Goal: Task Accomplishment & Management: Complete application form

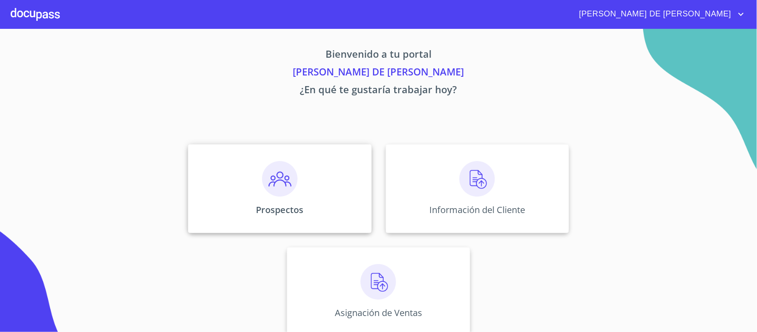
click at [273, 202] on div "Prospectos" at bounding box center [279, 188] width 183 height 89
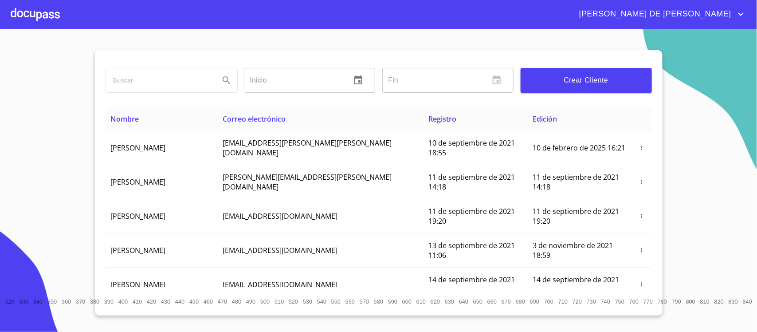
click at [157, 80] on input "search" at bounding box center [159, 80] width 106 height 24
type input "CARPINTERIA"
click at [233, 85] on button "Search" at bounding box center [226, 80] width 21 height 21
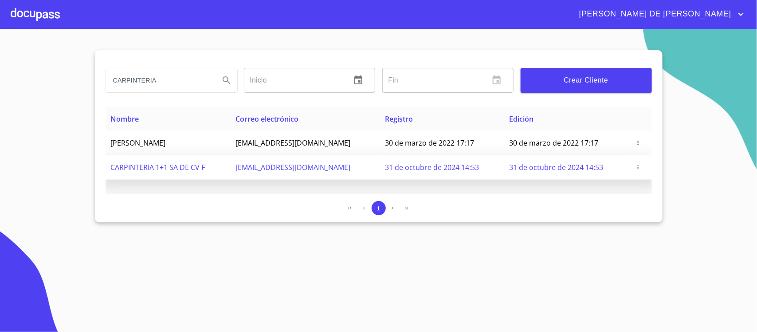
click at [641, 168] on icon "button" at bounding box center [638, 167] width 6 height 6
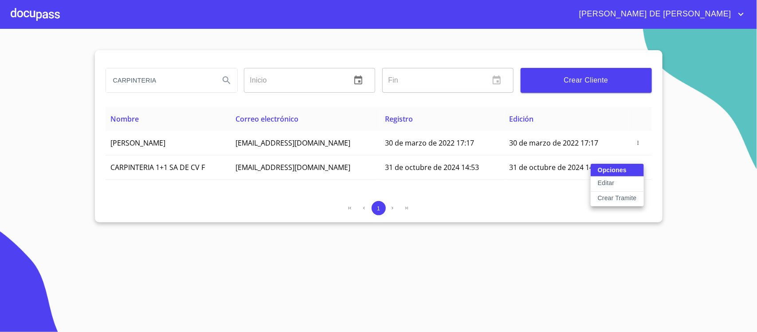
click at [633, 199] on p "Crear Tramite" at bounding box center [616, 197] width 39 height 9
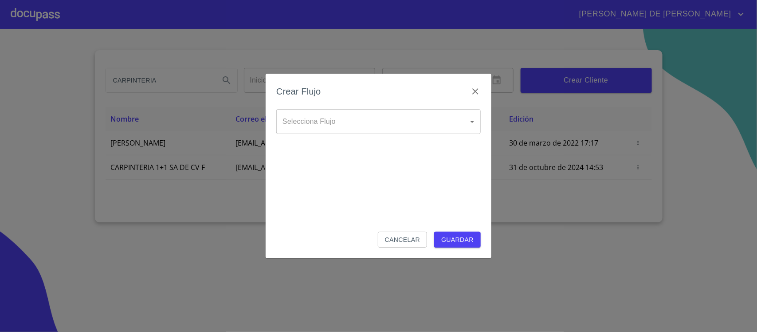
click at [329, 120] on body "[PERSON_NAME] DE [PERSON_NAME] CARPINTERIA Inicio ​ Fin ​ Crear Cliente Nombre …" at bounding box center [378, 166] width 757 height 332
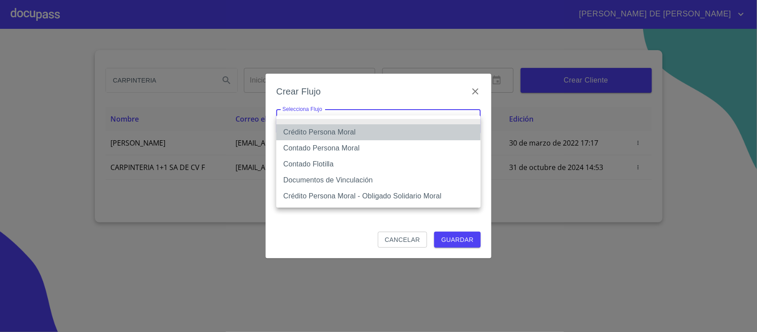
click at [347, 129] on li "Crédito Persona Moral" at bounding box center [378, 132] width 204 height 16
type input "614ae8207e49d67341f8d0cd"
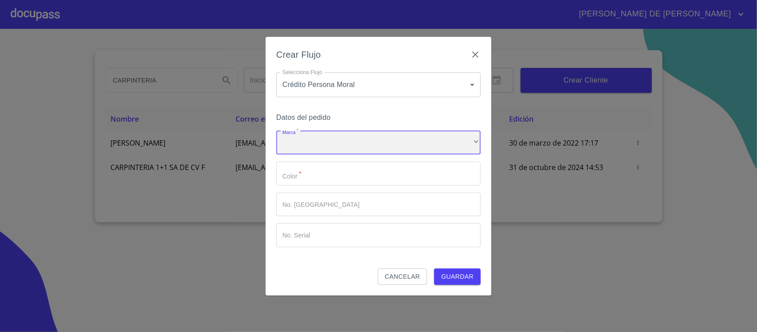
click at [350, 141] on div "​" at bounding box center [378, 143] width 204 height 24
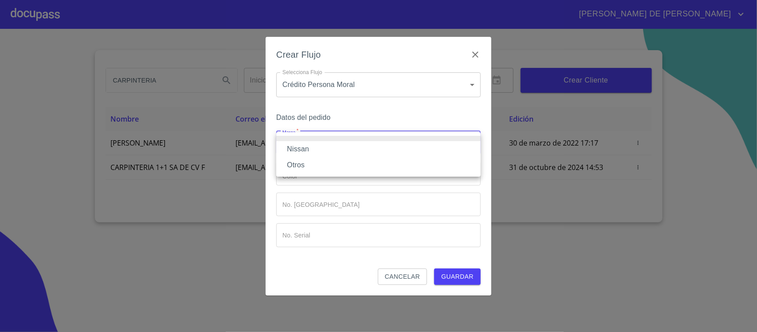
click at [348, 148] on li "Nissan" at bounding box center [378, 149] width 204 height 16
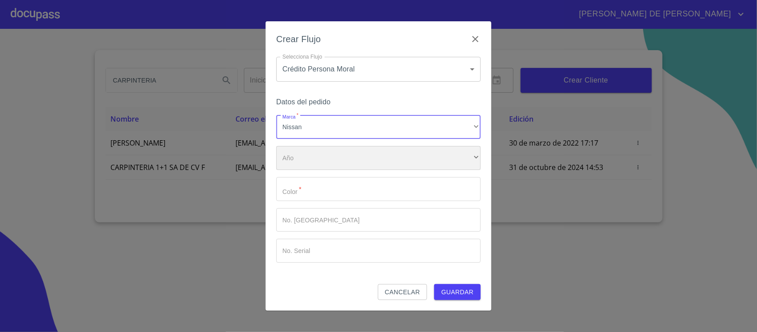
click at [345, 158] on div "​" at bounding box center [378, 158] width 204 height 24
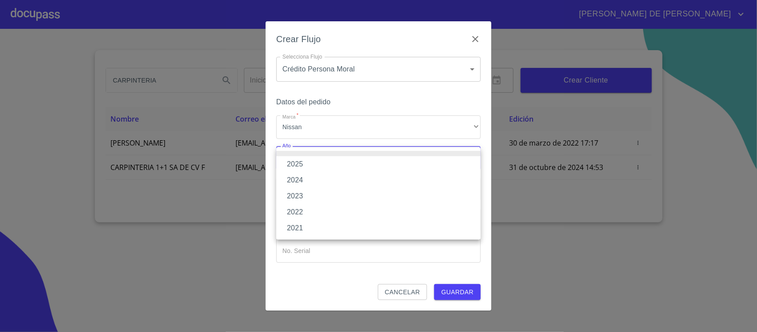
click at [341, 164] on li "2025" at bounding box center [378, 164] width 204 height 16
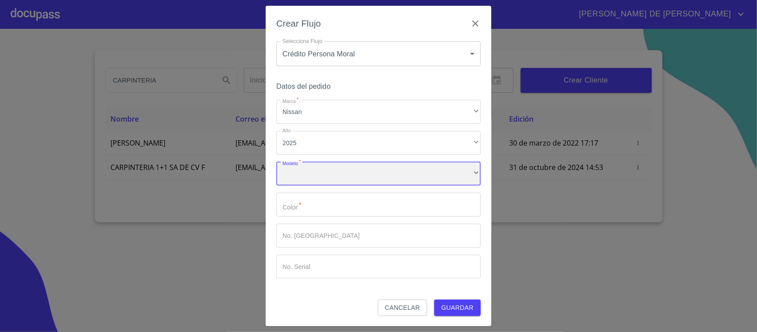
click at [342, 180] on div "​" at bounding box center [378, 174] width 204 height 24
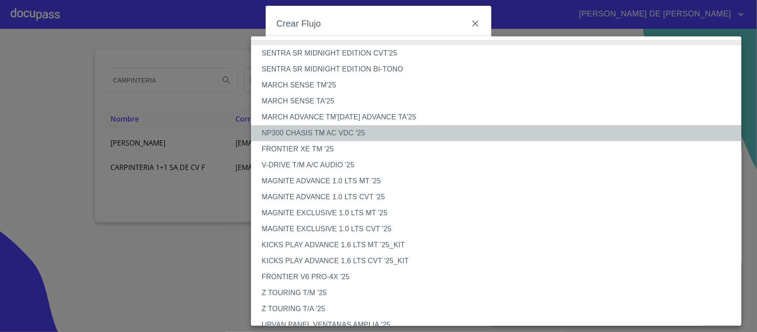
click at [302, 131] on li "NP300 CHASIS TM AC VDC '25" at bounding box center [500, 133] width 499 height 16
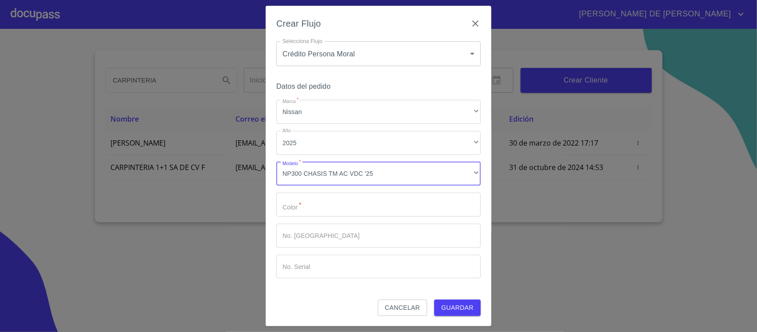
click at [312, 203] on input "Marca   *" at bounding box center [378, 204] width 204 height 24
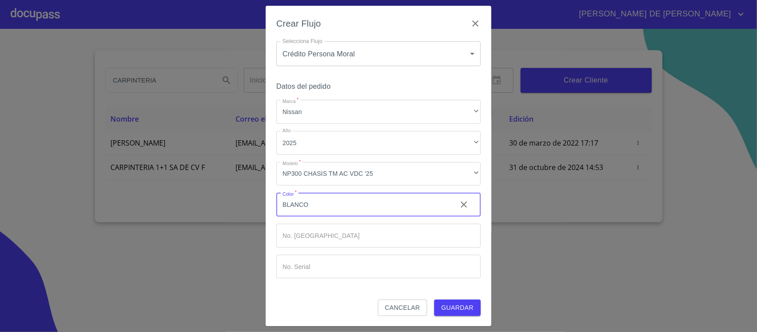
type input "BLANCO"
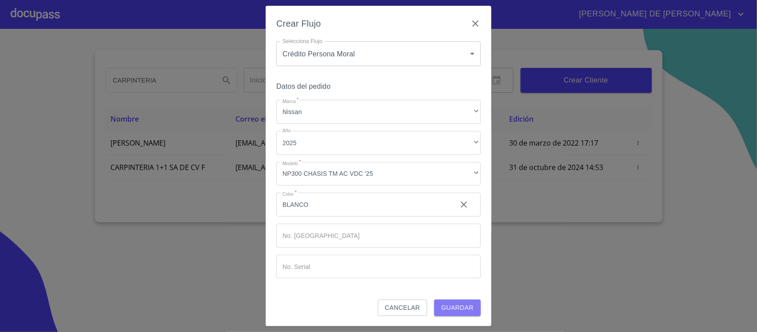
click at [462, 308] on span "Guardar" at bounding box center [457, 307] width 32 height 11
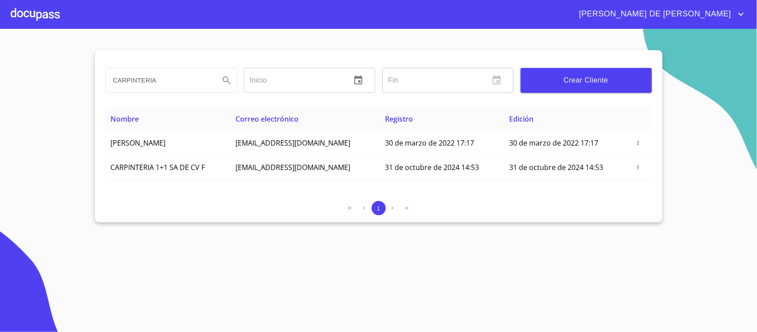
click at [40, 18] on div at bounding box center [35, 14] width 49 height 28
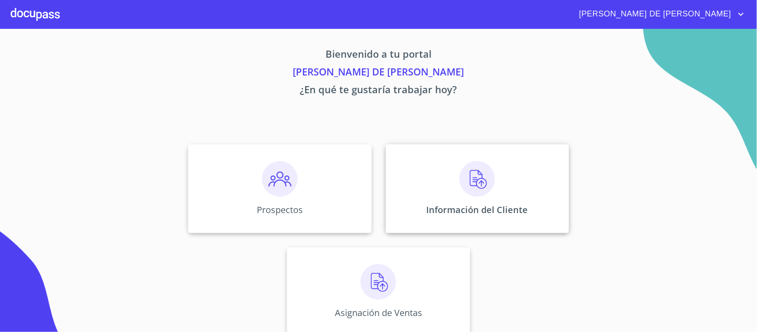
click at [433, 185] on div "Información del Cliente" at bounding box center [477, 188] width 183 height 89
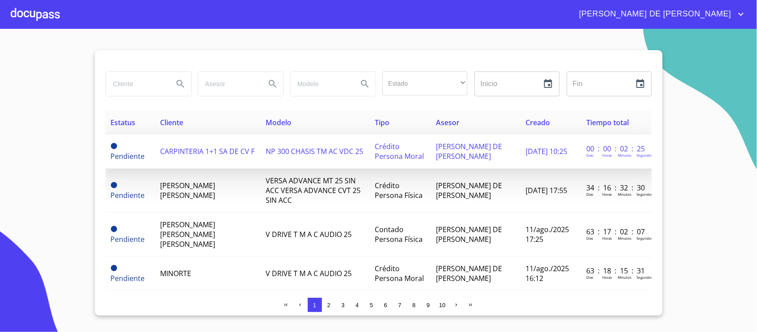
click at [194, 147] on span "CARPINTERIA 1+1 SA DE CV F" at bounding box center [207, 151] width 94 height 10
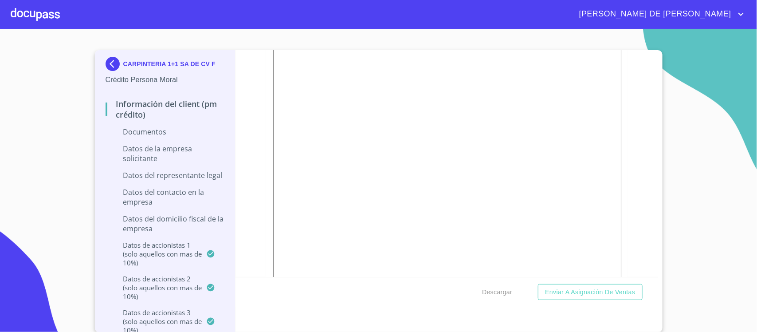
scroll to position [443, 0]
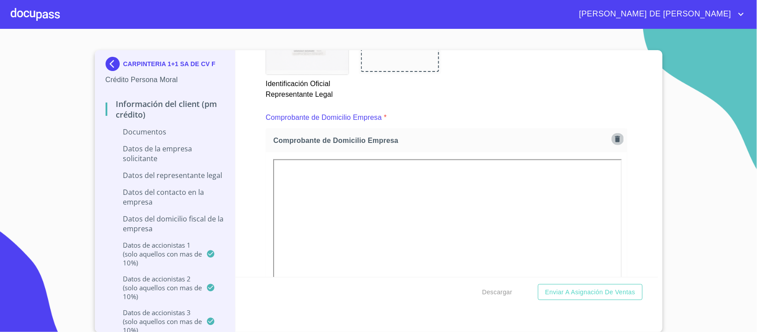
click at [611, 144] on button "button" at bounding box center [617, 139] width 12 height 12
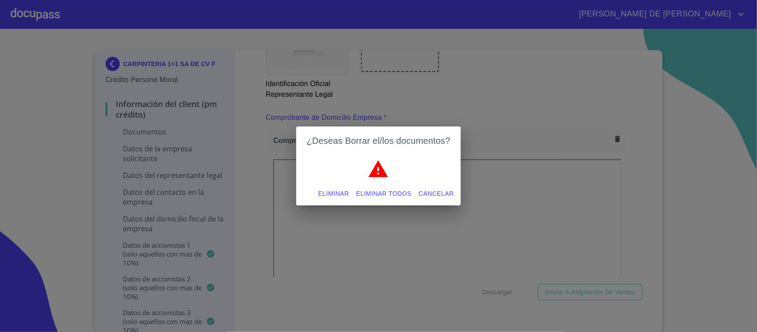
click at [339, 194] on span "Eliminar" at bounding box center [333, 193] width 31 height 11
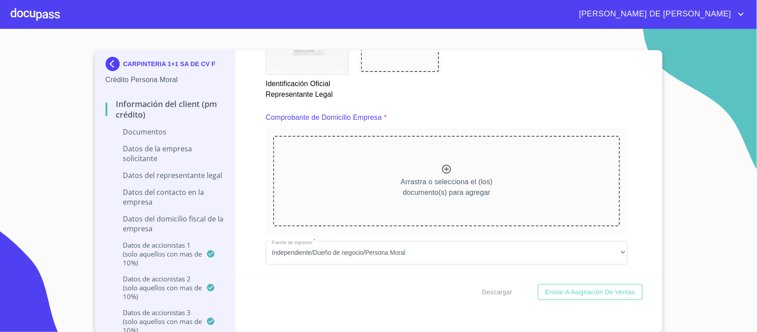
click at [445, 162] on div "Arrastra o selecciona el (los) documento(s) para agregar" at bounding box center [446, 181] width 347 height 90
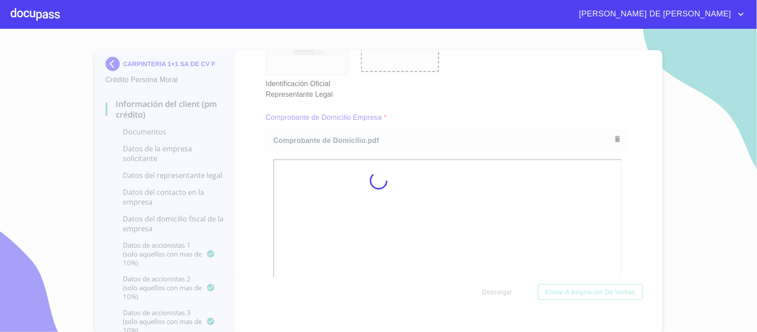
click at [621, 211] on div at bounding box center [378, 180] width 757 height 303
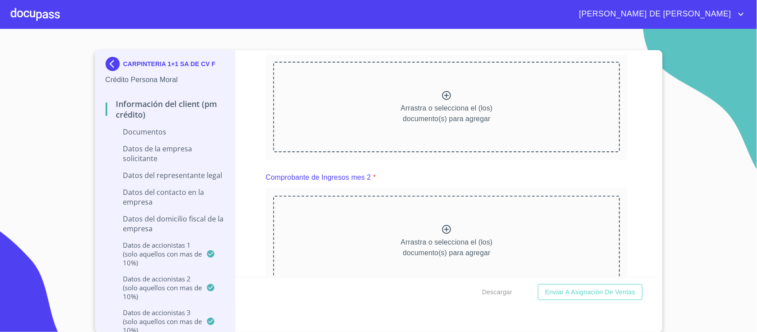
scroll to position [886, 0]
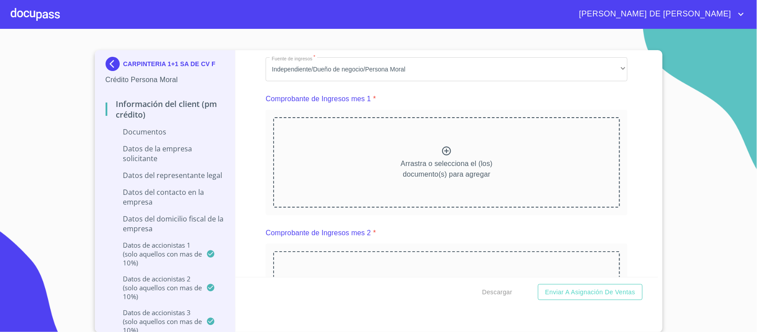
click at [432, 154] on div "Arrastra o selecciona el (los) documento(s) para agregar" at bounding box center [446, 162] width 347 height 90
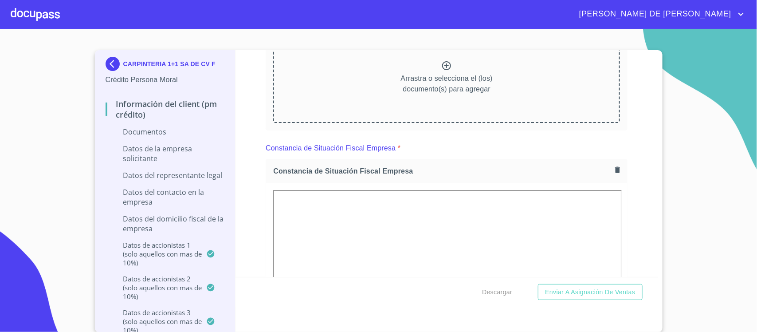
scroll to position [1330, 0]
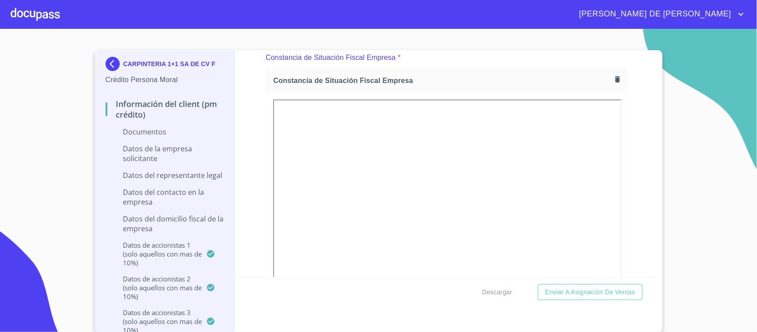
click at [613, 78] on icon "button" at bounding box center [617, 79] width 8 height 8
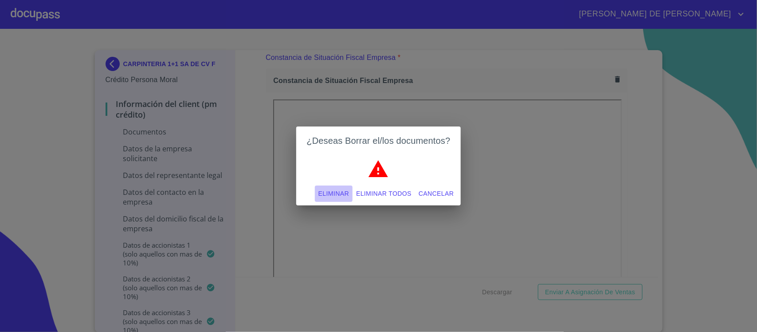
click at [331, 193] on span "Eliminar" at bounding box center [333, 193] width 31 height 11
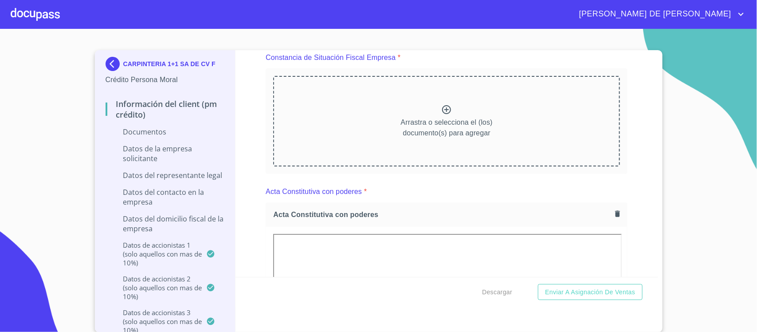
click at [441, 104] on icon at bounding box center [446, 109] width 11 height 11
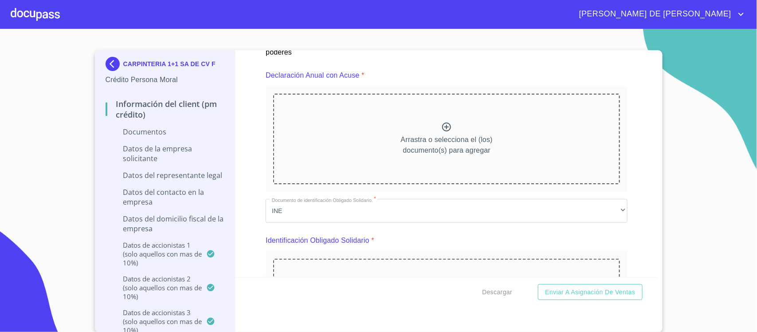
scroll to position [2105, 0]
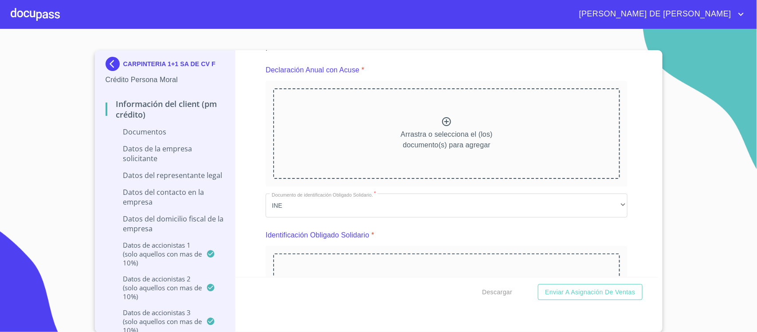
click at [441, 125] on icon at bounding box center [446, 121] width 11 height 11
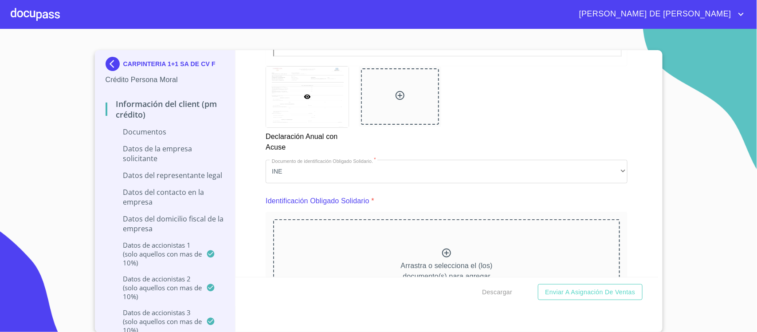
scroll to position [2438, 0]
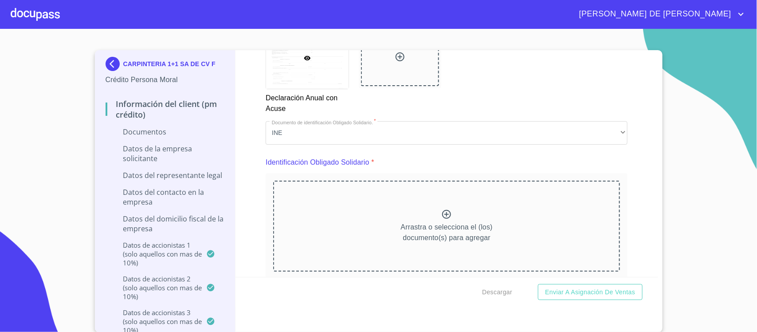
click at [383, 53] on div at bounding box center [400, 58] width 78 height 56
click at [586, 158] on div "Identificación Obligado Solidario *" at bounding box center [446, 162] width 362 height 21
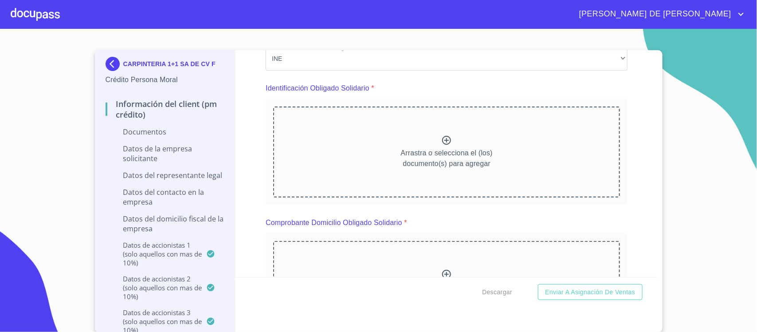
scroll to position [2493, 0]
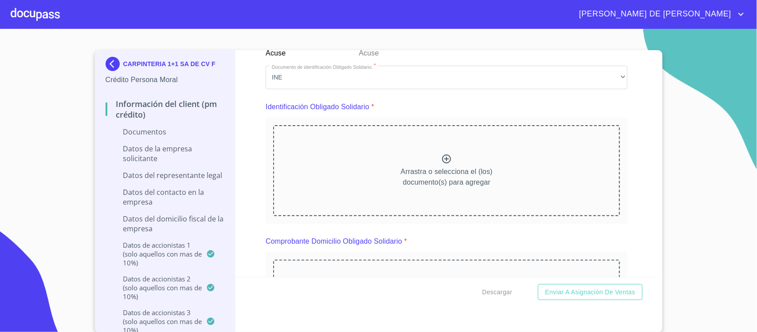
click at [441, 162] on icon at bounding box center [446, 158] width 11 height 11
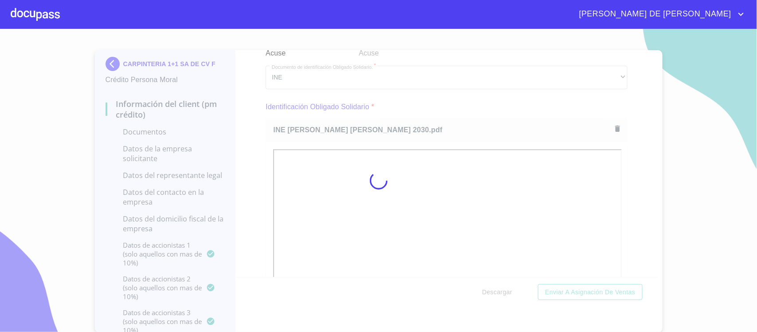
drag, startPoint x: 626, startPoint y: 198, endPoint x: 649, endPoint y: 162, distance: 42.9
click at [617, 203] on div at bounding box center [378, 180] width 757 height 303
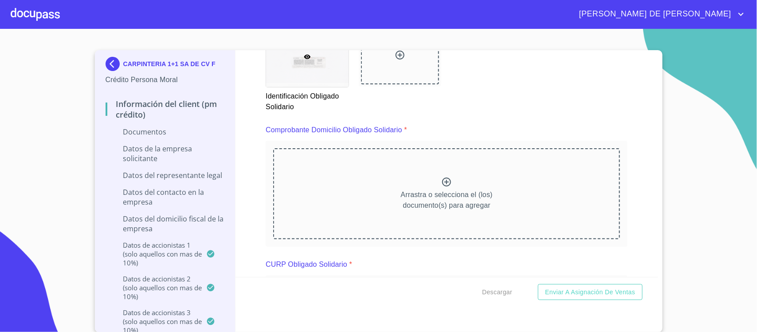
scroll to position [2881, 0]
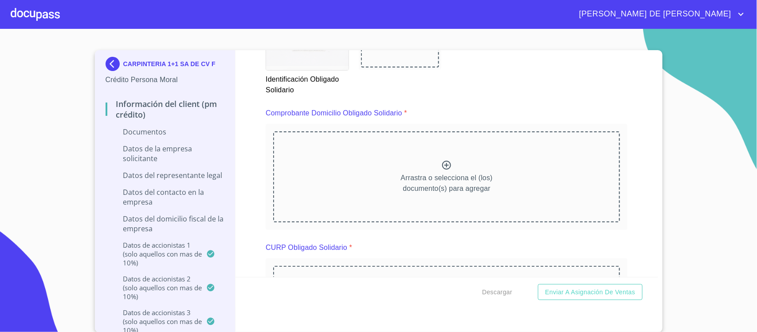
click at [441, 165] on icon at bounding box center [446, 165] width 11 height 11
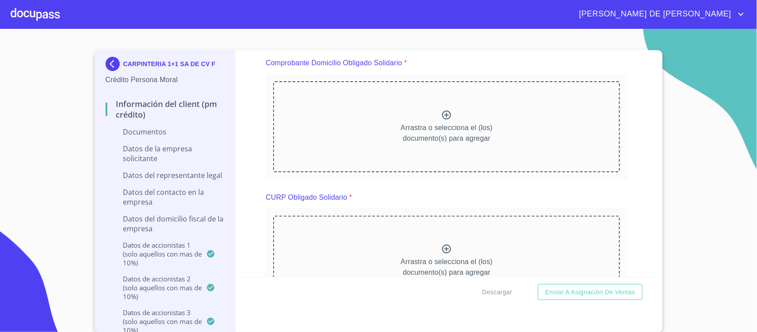
scroll to position [2992, 0]
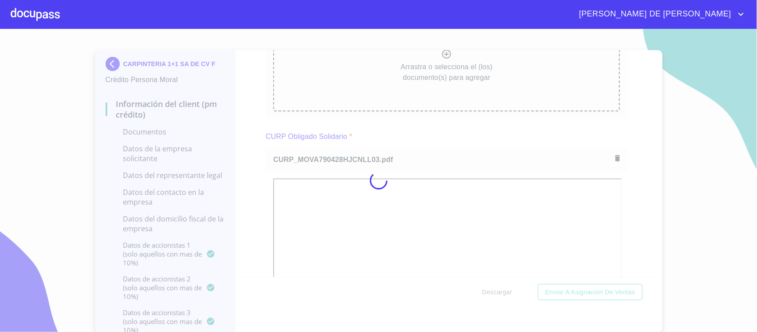
click at [244, 145] on div at bounding box center [378, 180] width 757 height 303
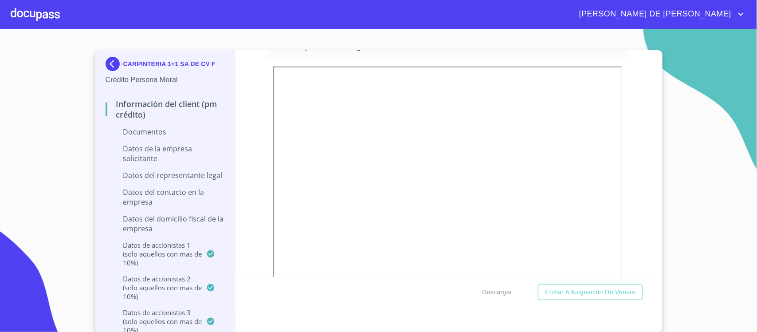
scroll to position [3490, 0]
click at [615, 46] on icon "button" at bounding box center [617, 42] width 5 height 6
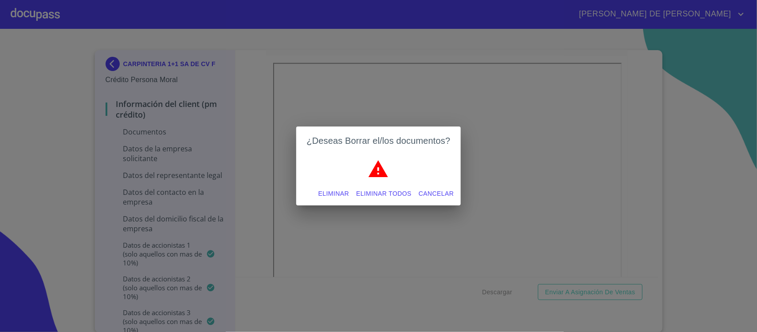
click at [332, 194] on span "Eliminar" at bounding box center [333, 193] width 31 height 11
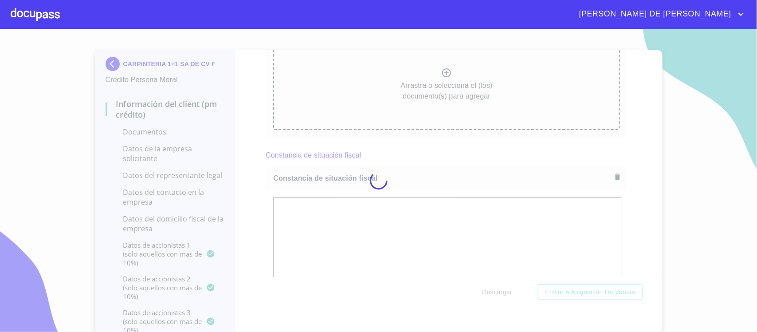
scroll to position [3486, 0]
click at [256, 125] on div at bounding box center [378, 180] width 757 height 303
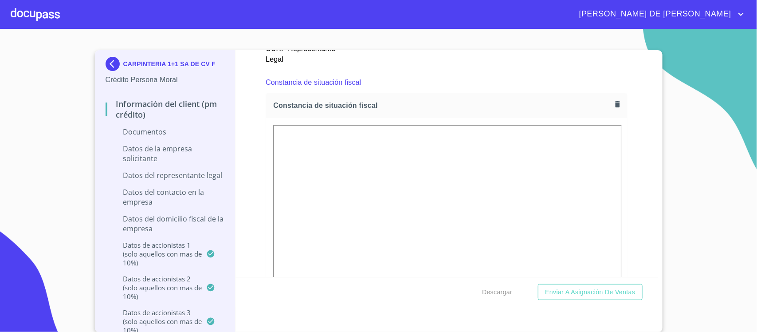
scroll to position [3819, 0]
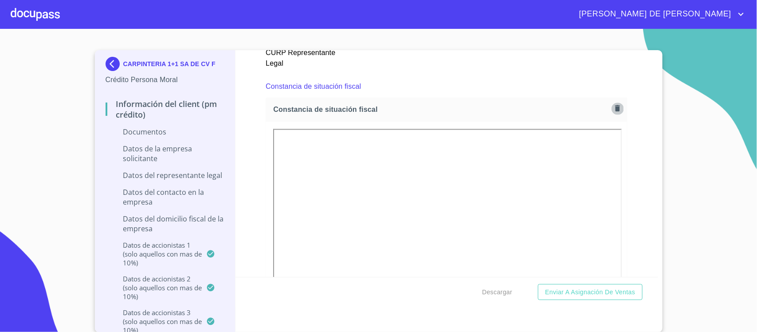
click at [613, 112] on icon "button" at bounding box center [617, 108] width 8 height 8
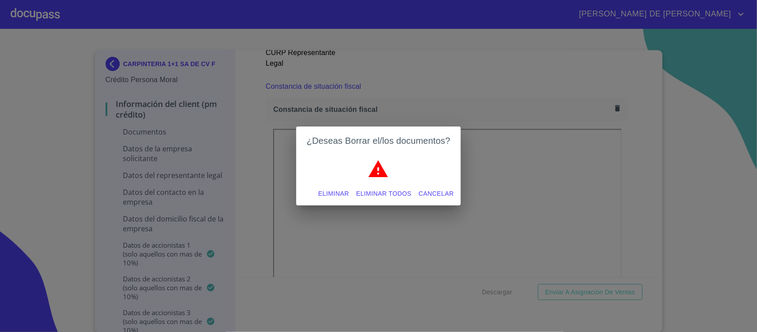
click at [338, 191] on span "Eliminar" at bounding box center [333, 193] width 31 height 11
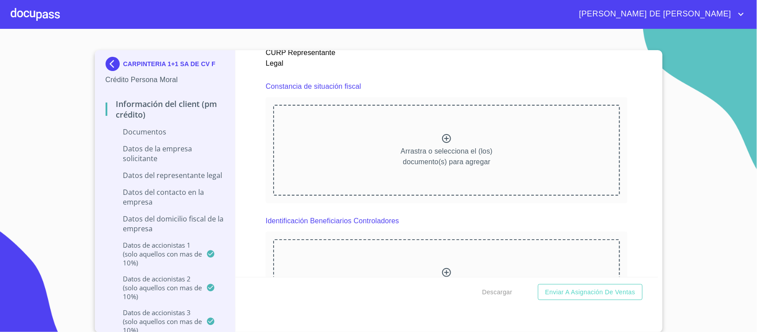
click at [440, 140] on div "Arrastra o selecciona el (los) documento(s) para agregar" at bounding box center [446, 150] width 347 height 90
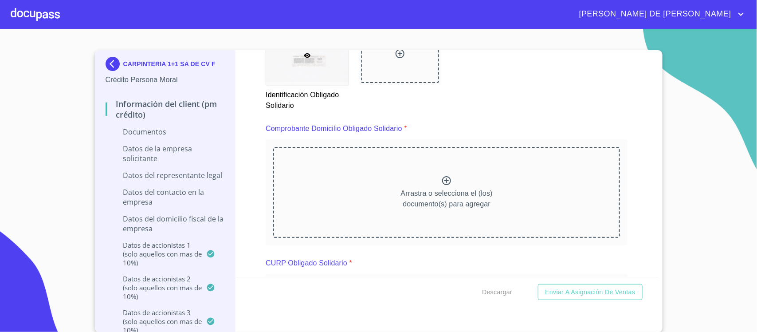
scroll to position [2789, 0]
